Goal: Navigation & Orientation: Find specific page/section

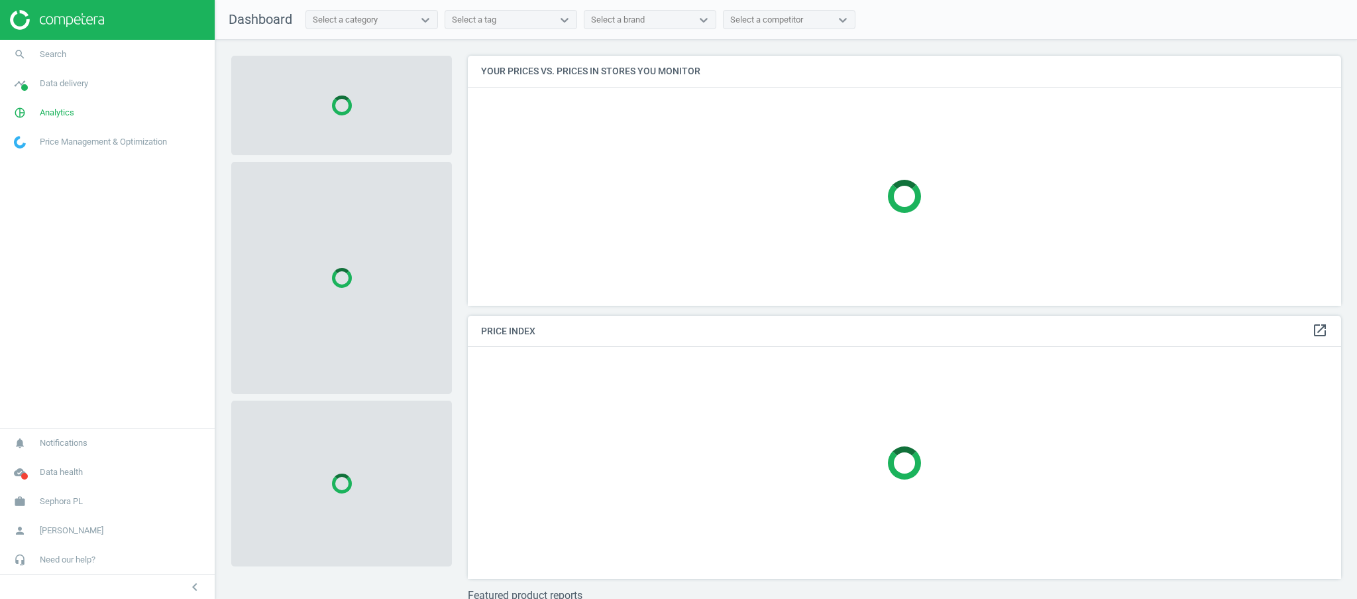
scroll to position [277, 887]
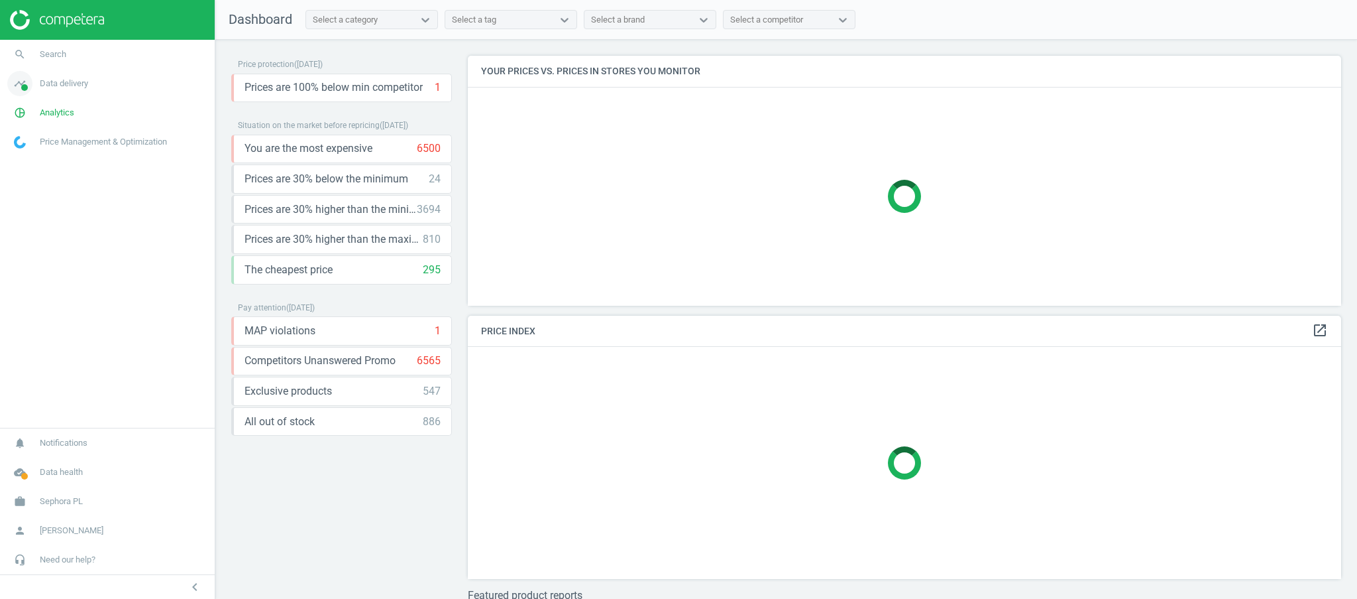
click at [76, 85] on span "Data delivery" at bounding box center [64, 84] width 48 height 12
click at [46, 189] on link "Stores" at bounding box center [107, 192] width 215 height 20
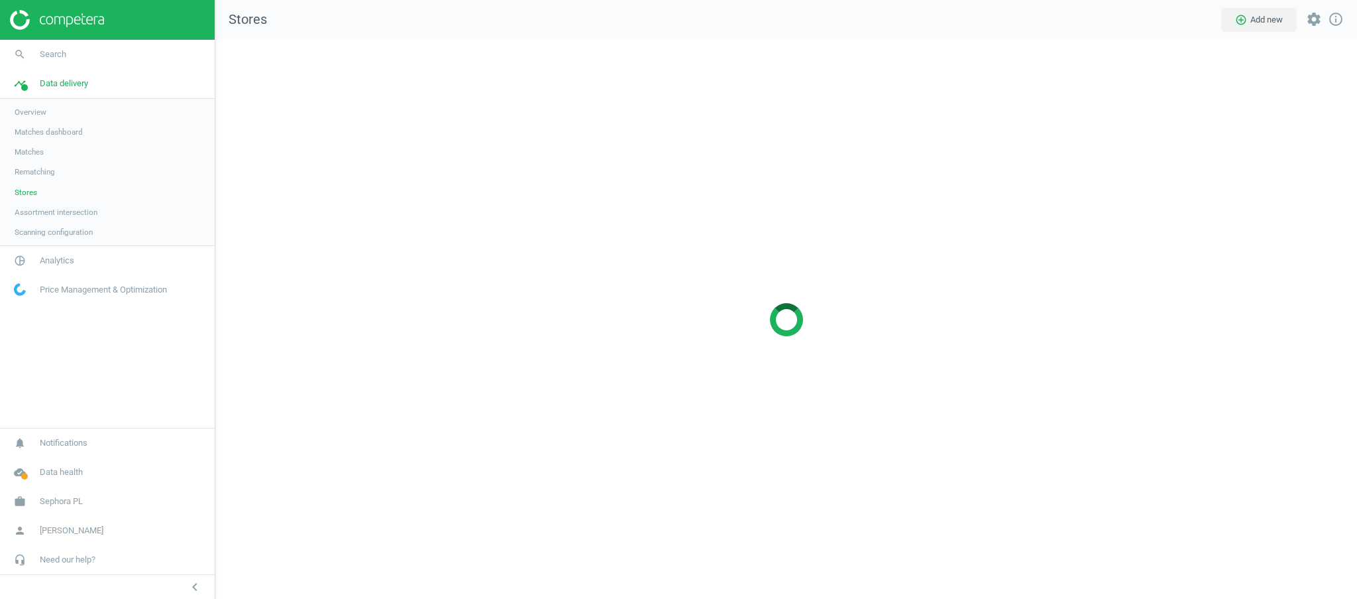
scroll to position [586, 1169]
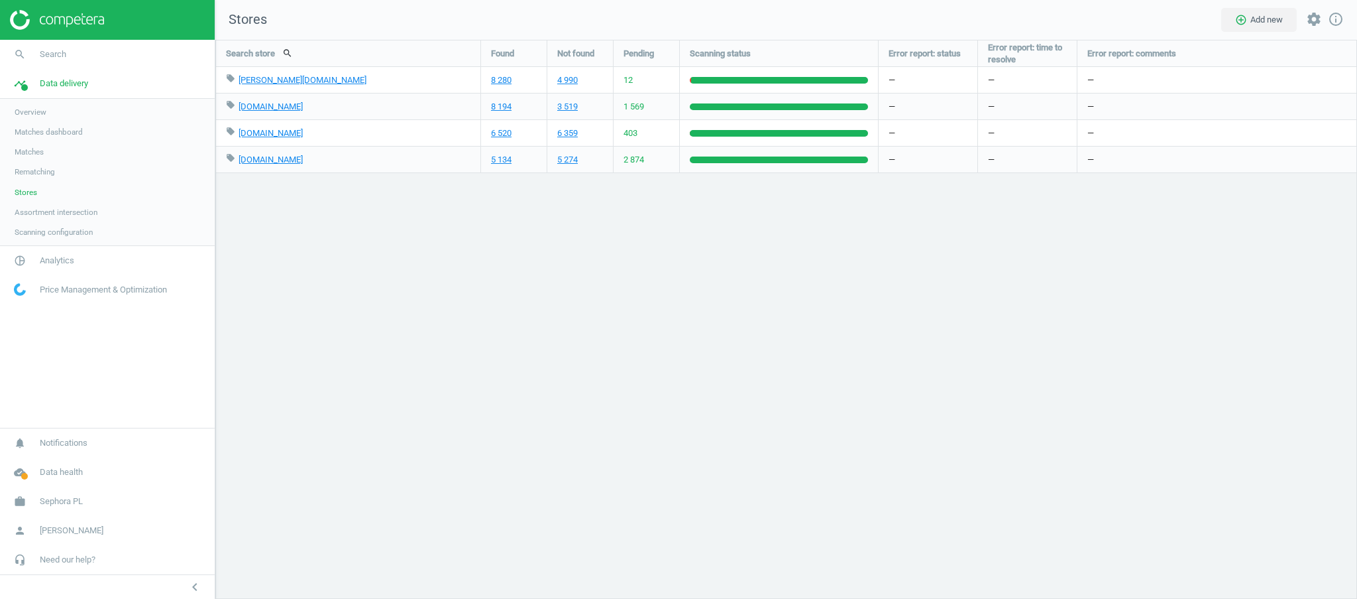
click at [535, 398] on div "Search store search Found Not found Pending Scanning status Error report: statu…" at bounding box center [786, 319] width 1142 height 559
click at [66, 504] on span "Sephora PL" at bounding box center [61, 501] width 43 height 12
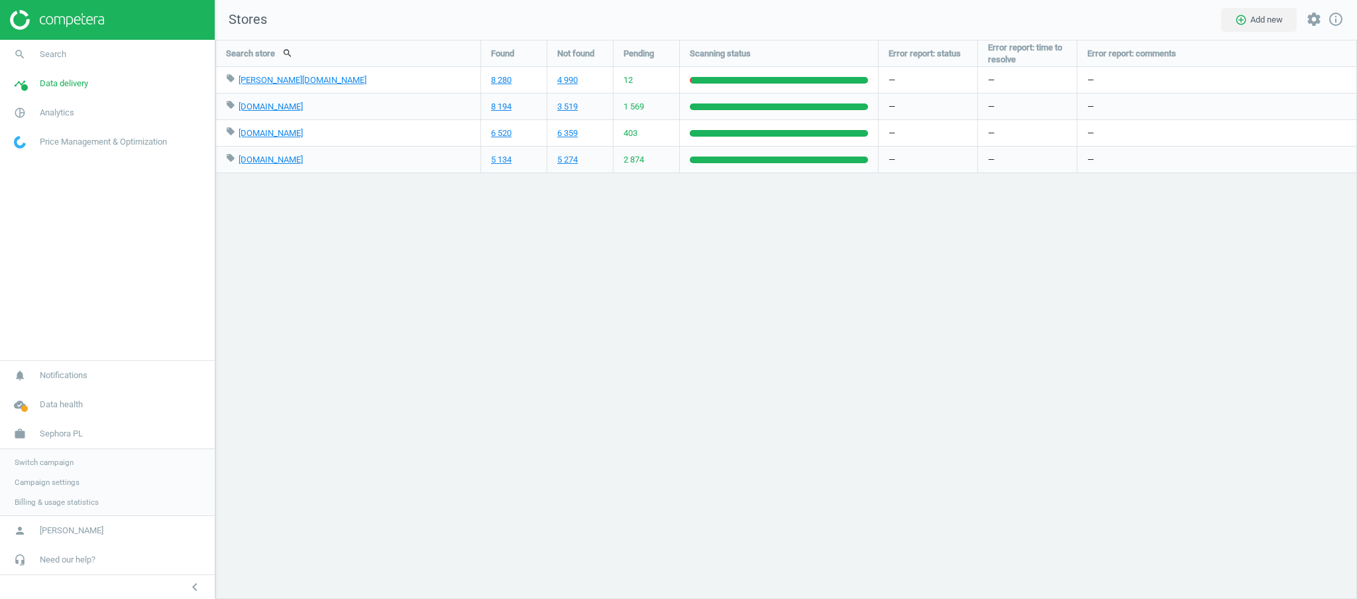
click at [60, 460] on span "Switch campaign" at bounding box center [44, 462] width 59 height 11
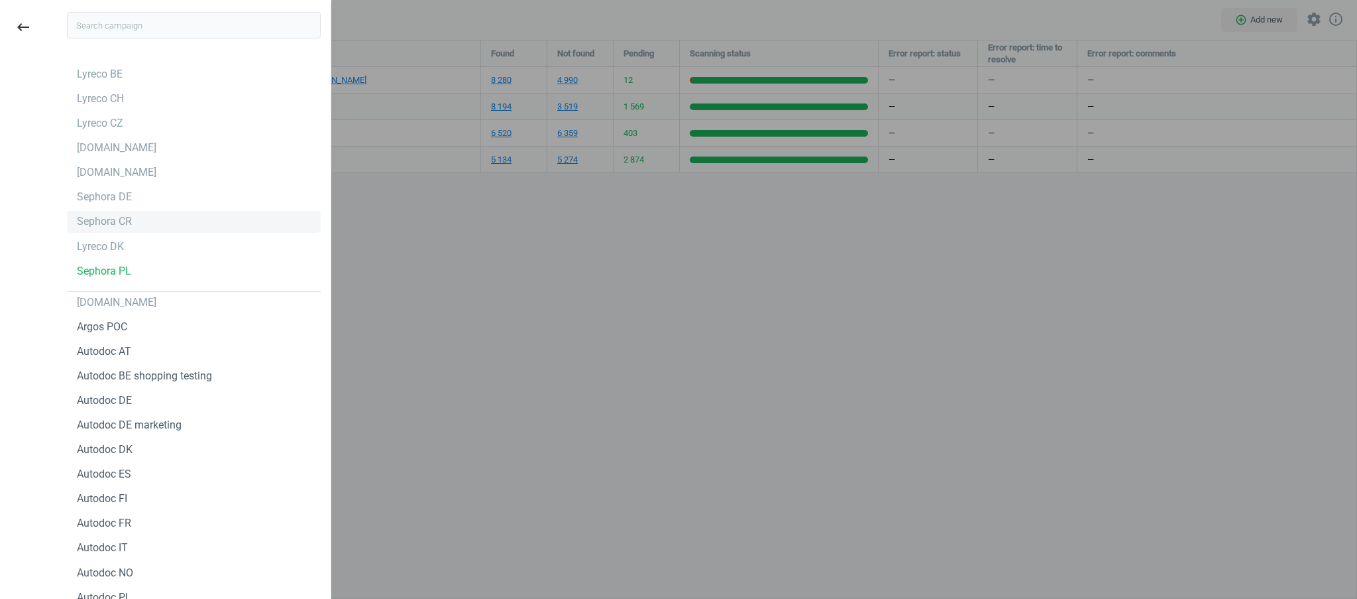
click at [119, 218] on div "Sephora CR" at bounding box center [104, 221] width 55 height 15
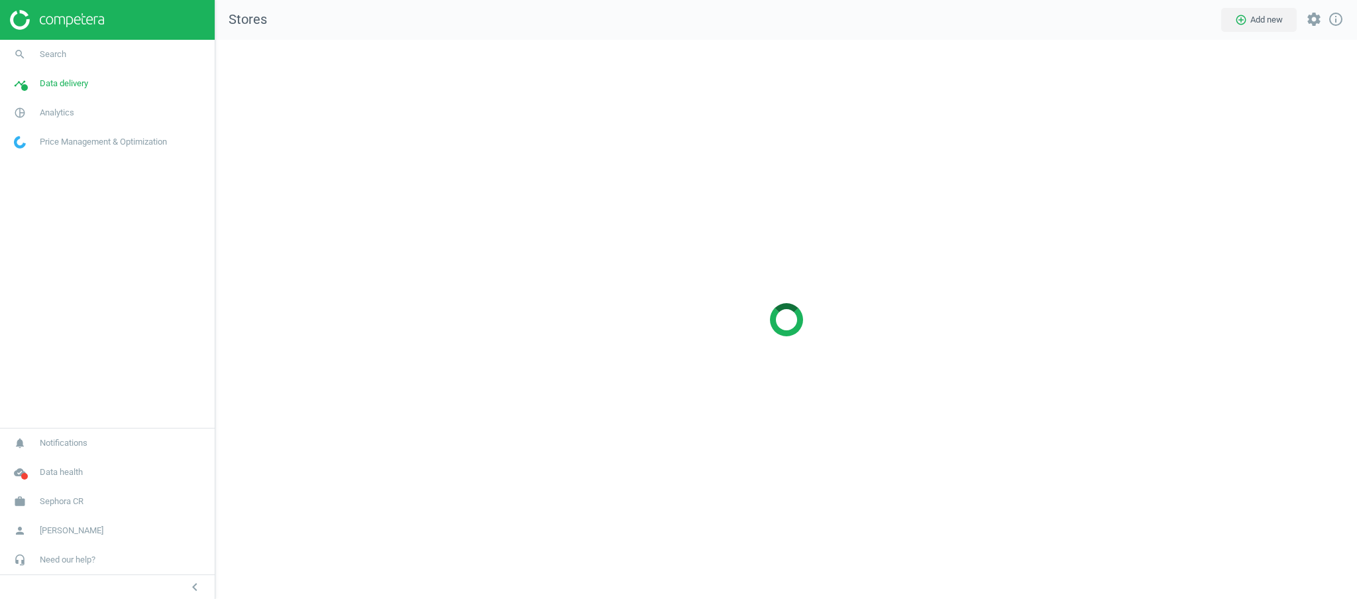
scroll to position [586, 1169]
